Goal: Communication & Community: Answer question/provide support

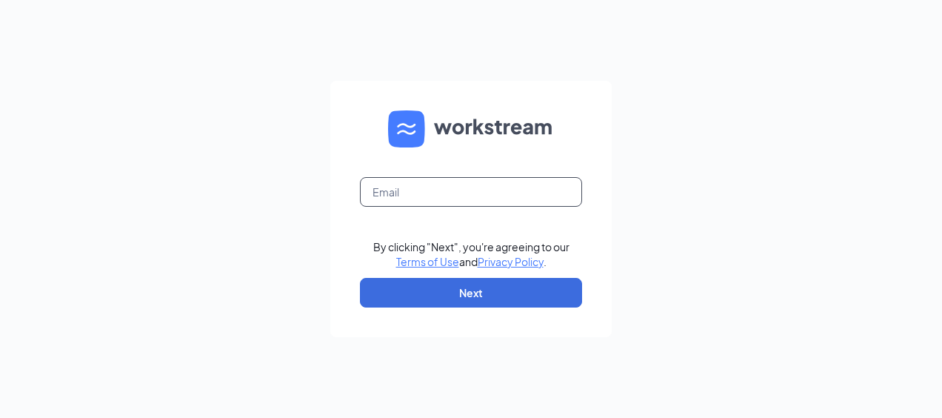
click at [445, 185] on input "text" at bounding box center [471, 192] width 222 height 30
type input "[EMAIL_ADDRESS][DOMAIN_NAME]"
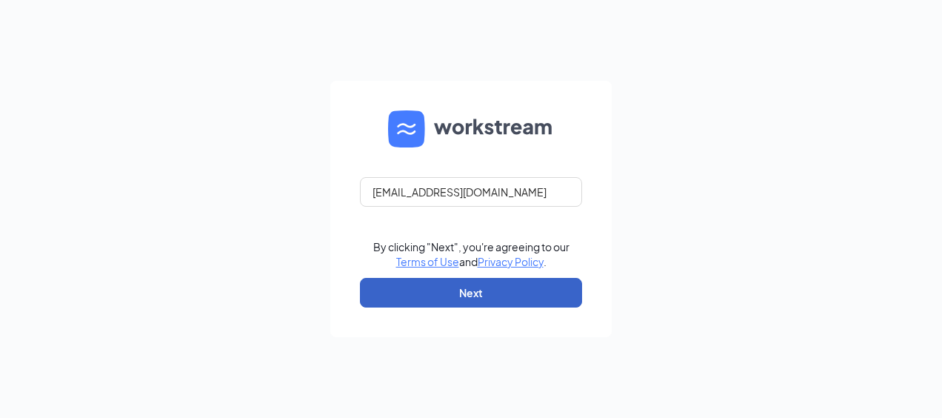
click at [531, 284] on button "Next" at bounding box center [471, 293] width 222 height 30
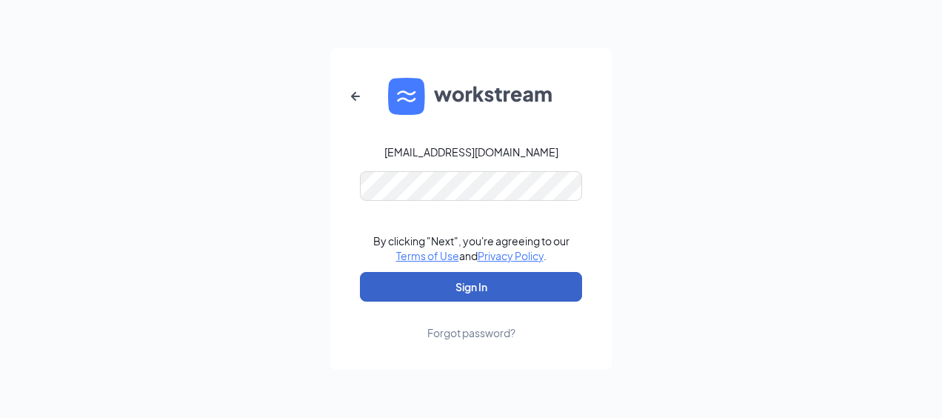
click at [472, 293] on button "Sign In" at bounding box center [471, 287] width 222 height 30
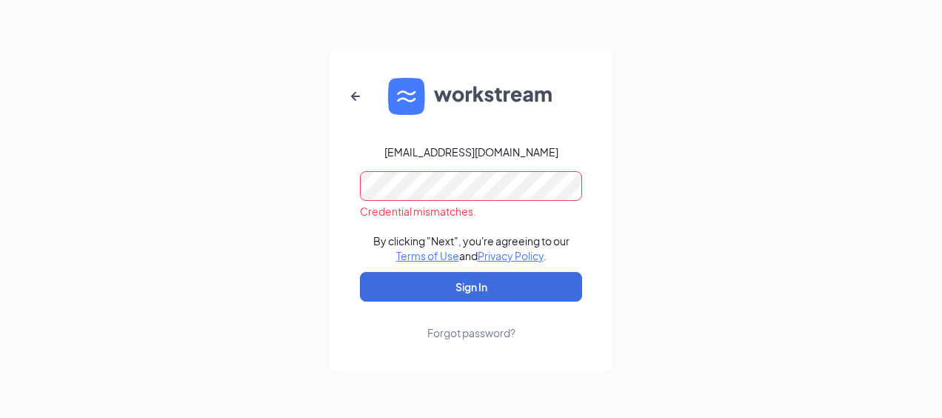
click at [209, 167] on div "cardog670@gmail.com Credential mismatches. By clicking "Next", you're agreeing …" at bounding box center [471, 209] width 942 height 418
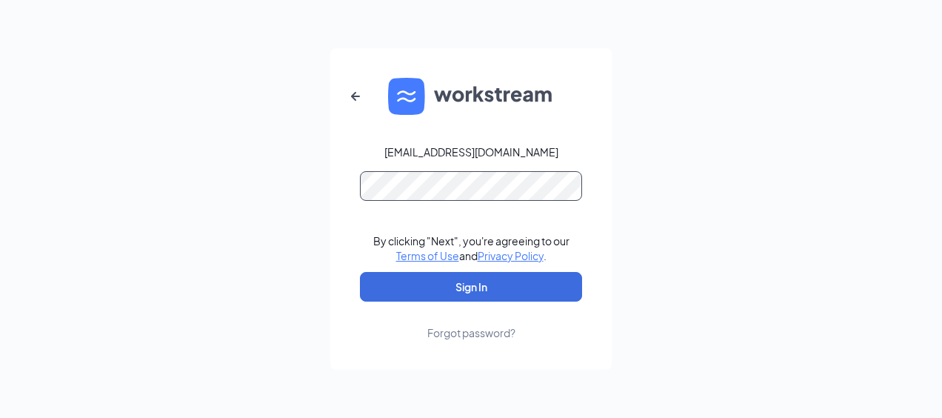
click at [360, 272] on button "Sign In" at bounding box center [471, 287] width 222 height 30
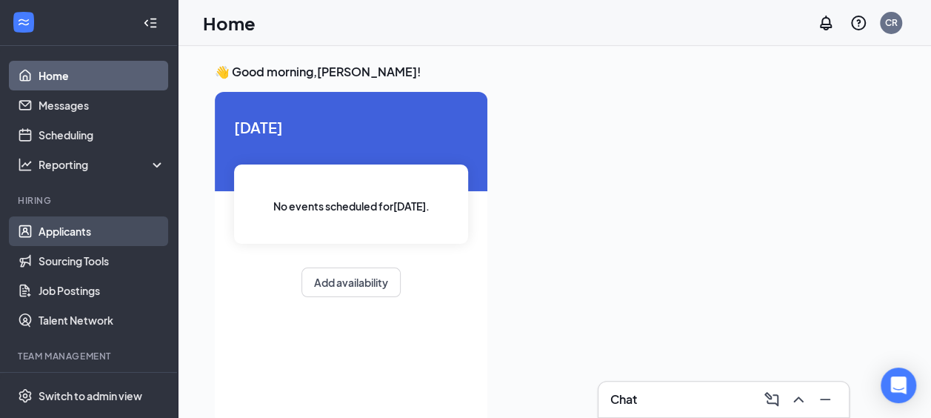
click at [69, 222] on link "Applicants" at bounding box center [102, 231] width 127 height 30
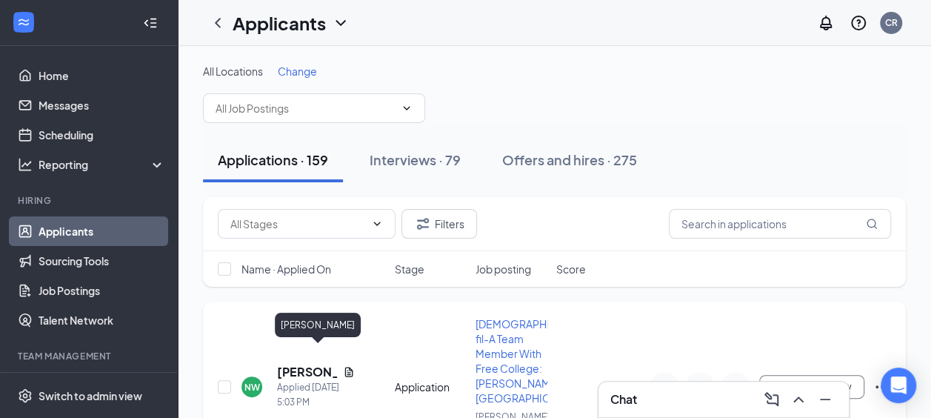
click at [286, 364] on h5 "[PERSON_NAME]" at bounding box center [307, 372] width 60 height 16
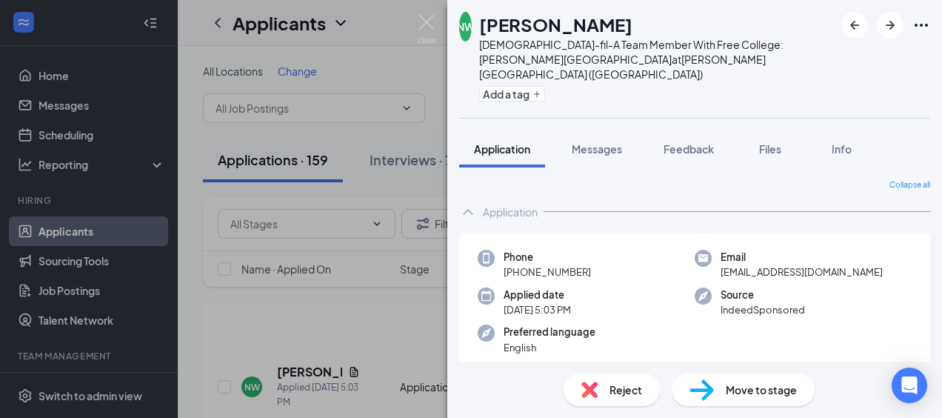
click at [438, 25] on div "NW [PERSON_NAME] [DEMOGRAPHIC_DATA]-fil-A Team Member With Free College: [PERSO…" at bounding box center [471, 209] width 942 height 418
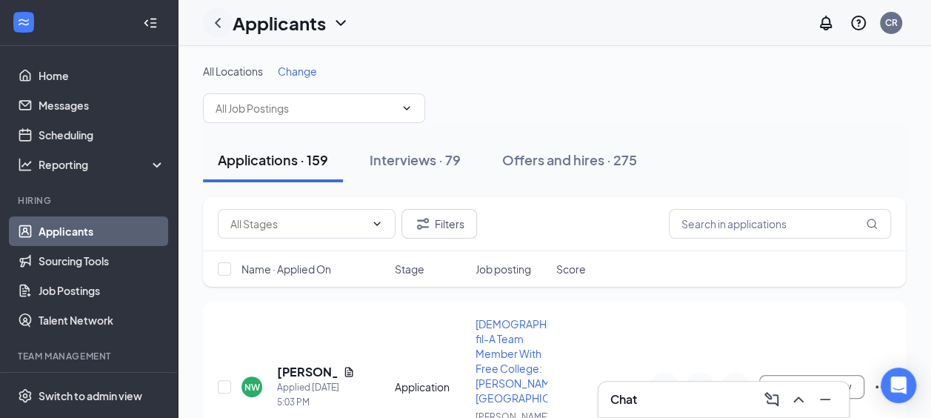
click at [216, 21] on icon "ChevronLeft" at bounding box center [218, 23] width 18 height 18
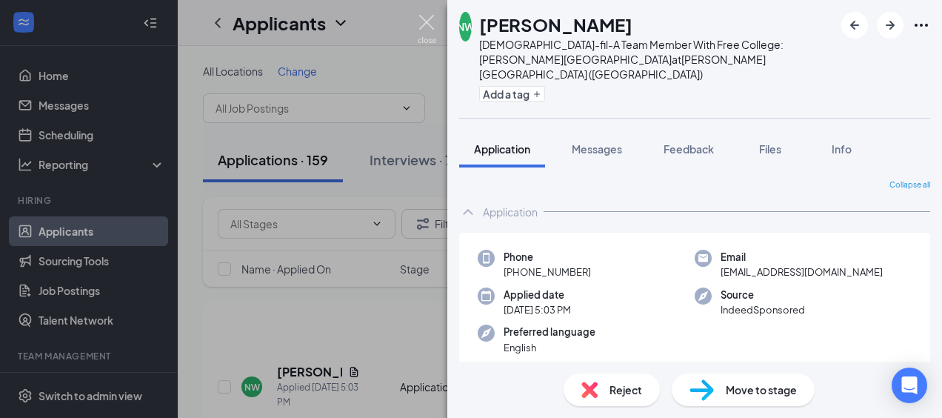
click at [425, 27] on img at bounding box center [427, 29] width 19 height 29
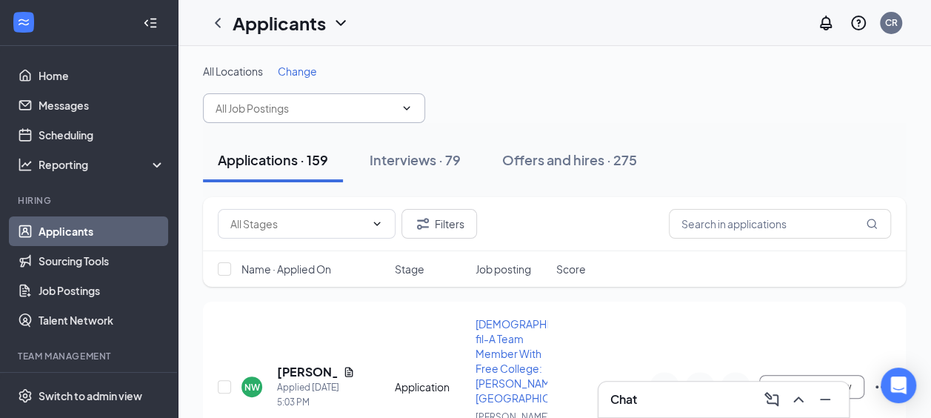
click at [316, 107] on input "text" at bounding box center [305, 108] width 179 height 16
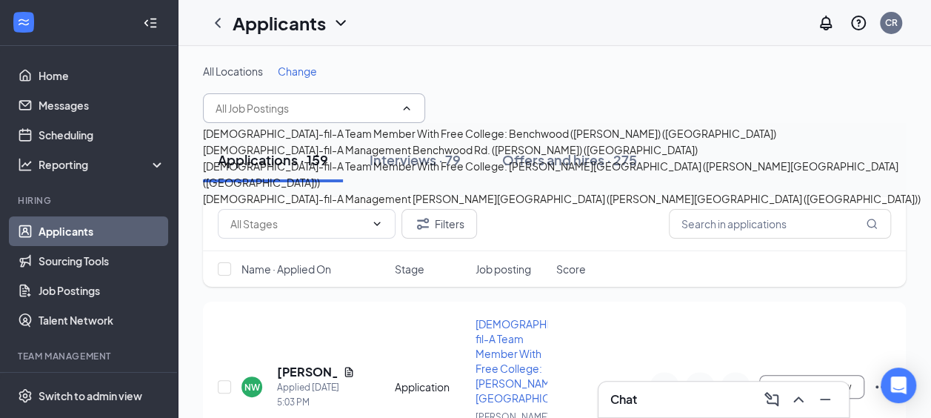
click at [336, 142] on div "[DEMOGRAPHIC_DATA]-fil-A Team Member With Free College: Benchwood ([PERSON_NAME…" at bounding box center [489, 133] width 573 height 16
type input "[DEMOGRAPHIC_DATA]-fil-A Team Member With Free College: Benchwood ([PERSON_NAME…"
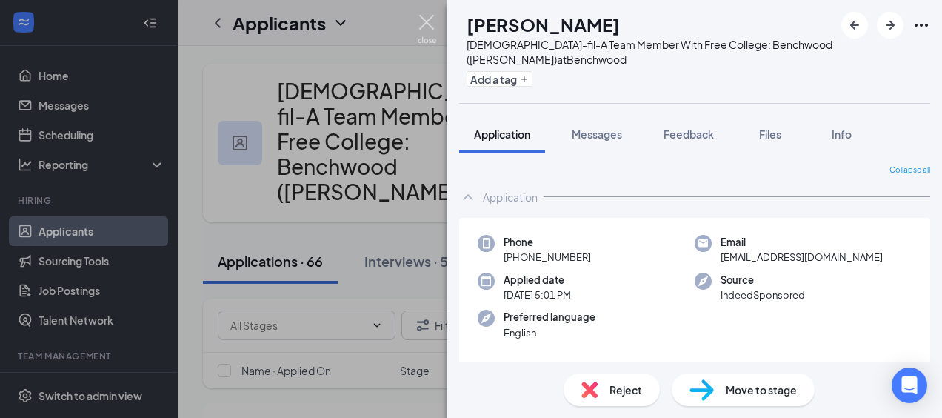
click at [428, 24] on img at bounding box center [427, 29] width 19 height 29
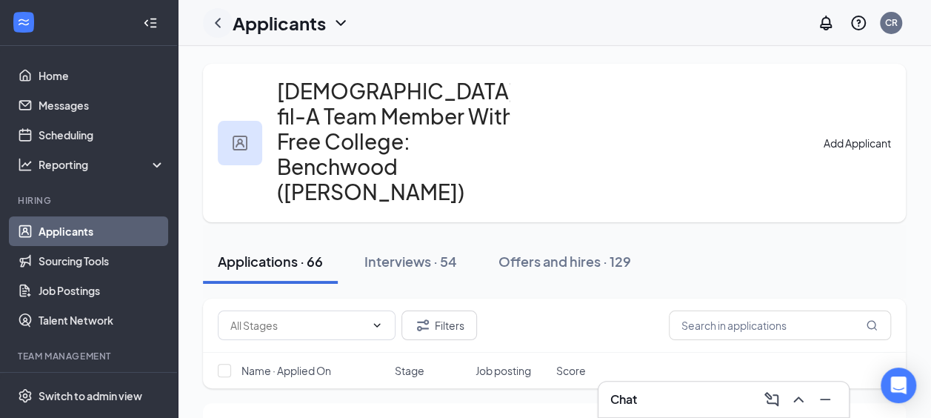
click at [217, 22] on icon "ChevronLeft" at bounding box center [218, 23] width 18 height 18
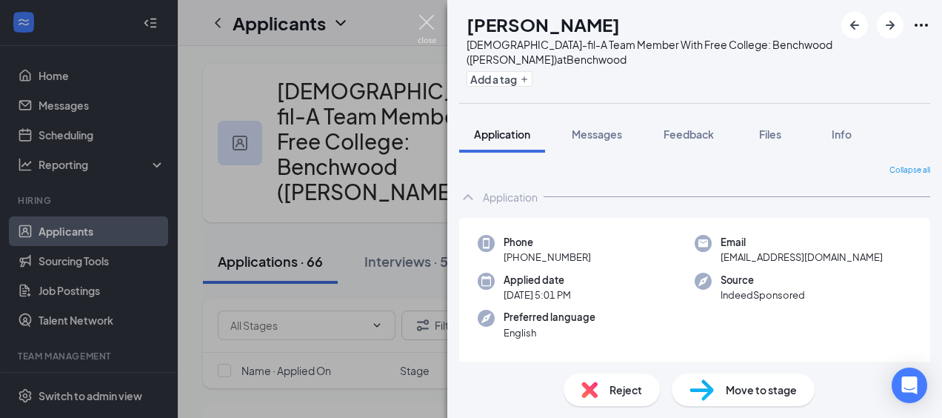
click at [422, 19] on img at bounding box center [427, 29] width 19 height 29
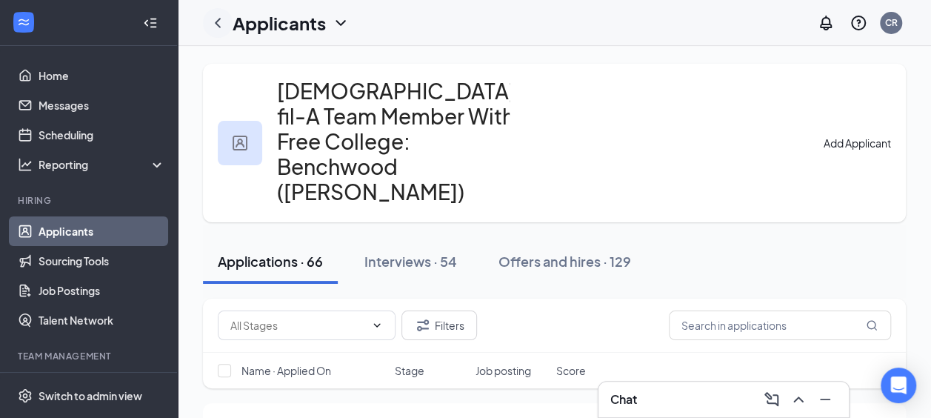
click at [214, 20] on icon "ChevronLeft" at bounding box center [218, 23] width 18 height 18
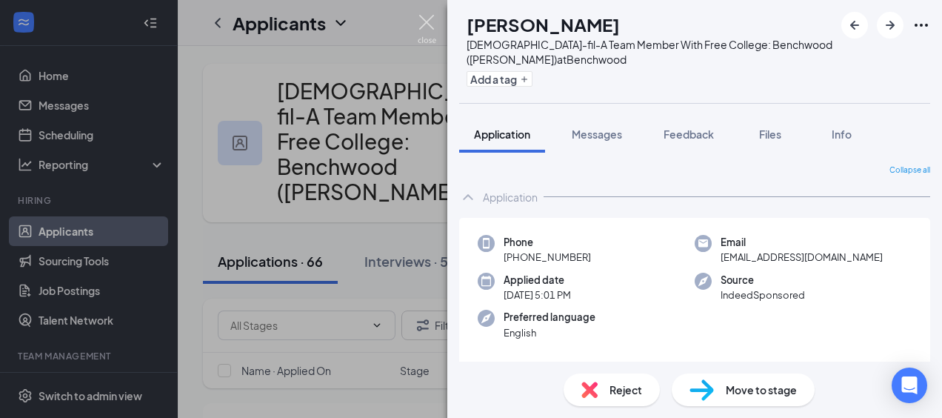
click at [422, 28] on img at bounding box center [427, 29] width 19 height 29
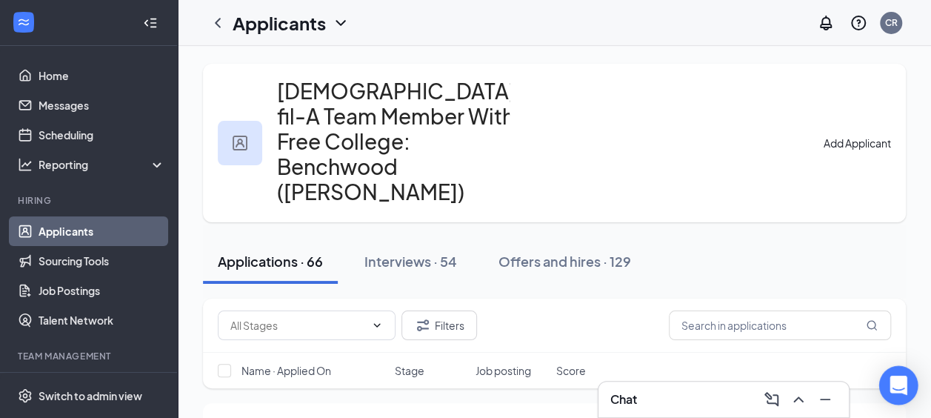
click at [891, 373] on div "Open Intercom Messenger" at bounding box center [898, 385] width 39 height 39
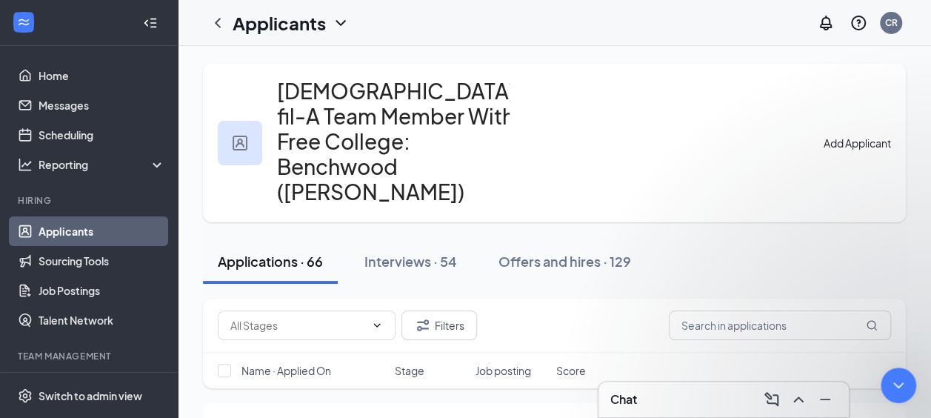
type textarea "I tried it on Microsoft Edge and I am still experiencing the same issue."
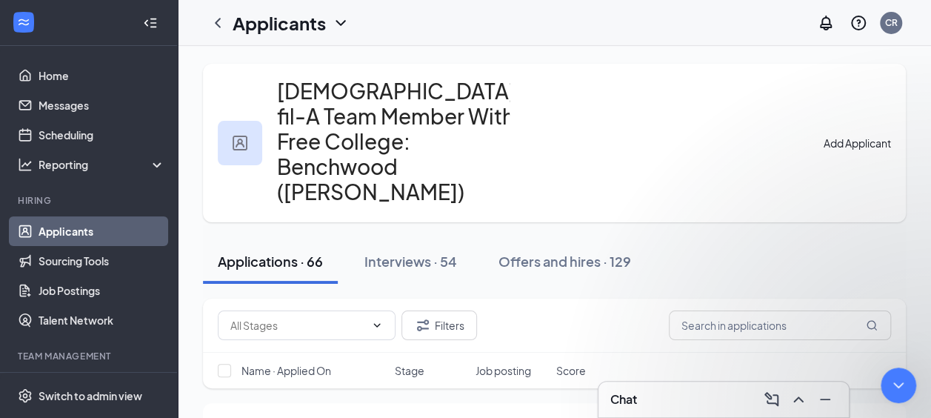
type textarea "You are amazing! Thank you!"
